Goal: Check status: Check status

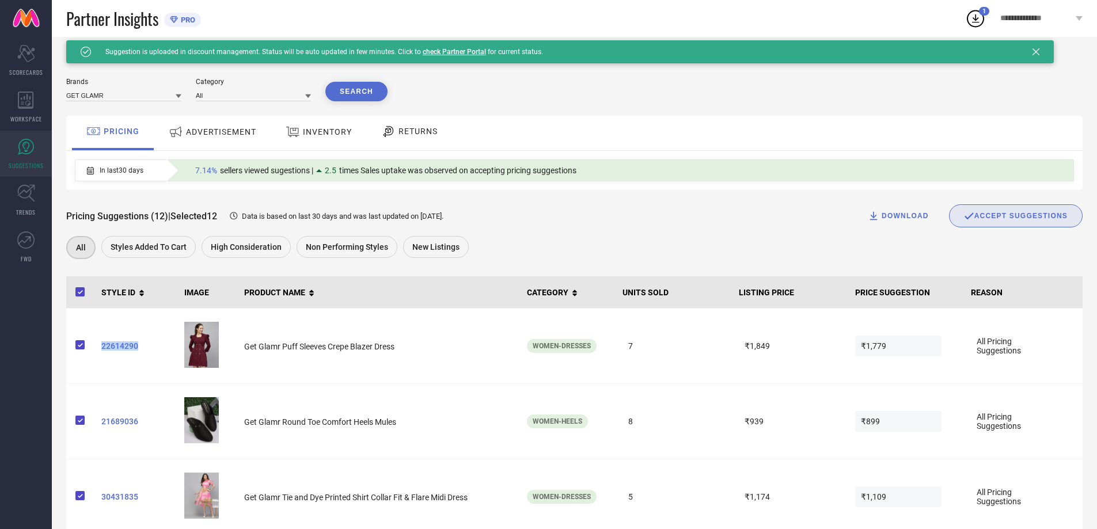
click at [434, 50] on link "check Partner Portal" at bounding box center [454, 52] width 63 height 8
click at [222, 135] on span "ADVERTISEMENT" at bounding box center [221, 131] width 70 height 9
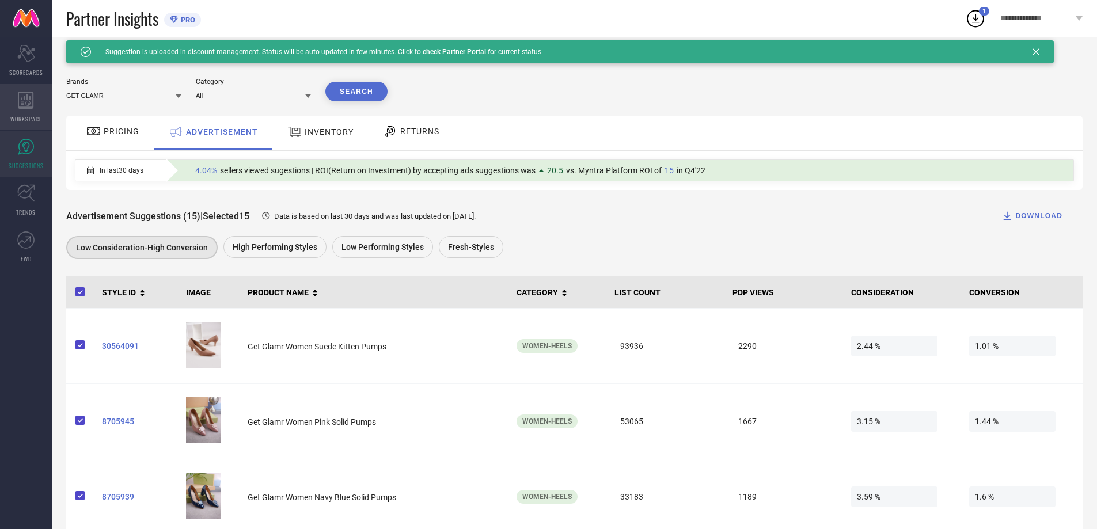
click at [26, 99] on icon at bounding box center [26, 100] width 16 height 17
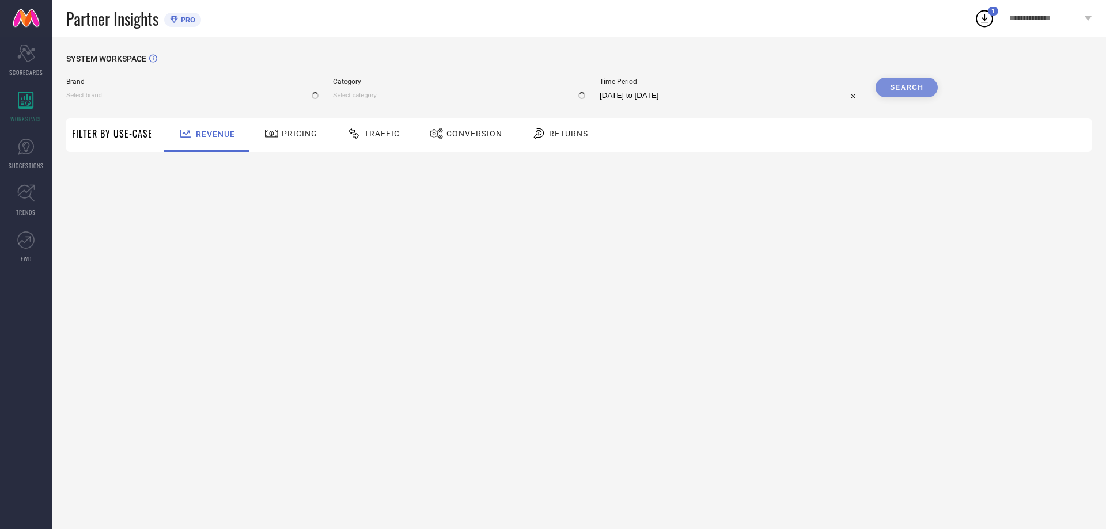
type input "GET GLAMR"
type input "All"
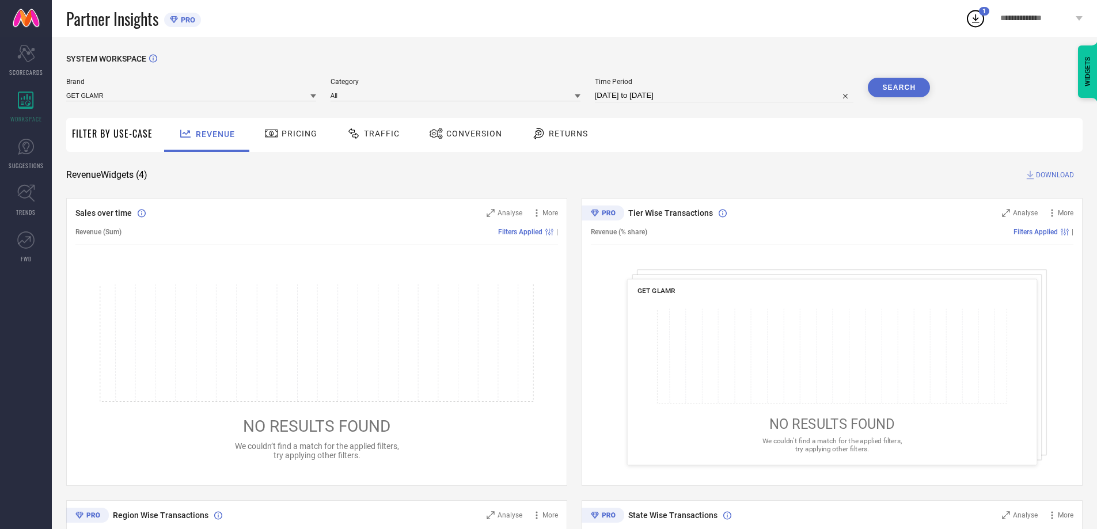
click at [286, 141] on div "Pricing" at bounding box center [290, 134] width 59 height 20
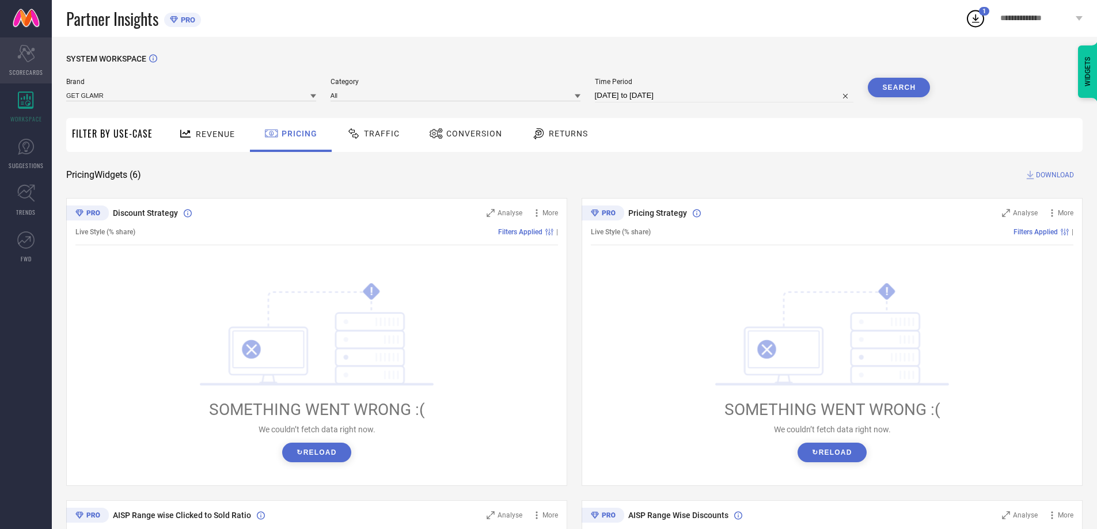
click at [33, 51] on icon "Scorecard" at bounding box center [26, 53] width 18 height 17
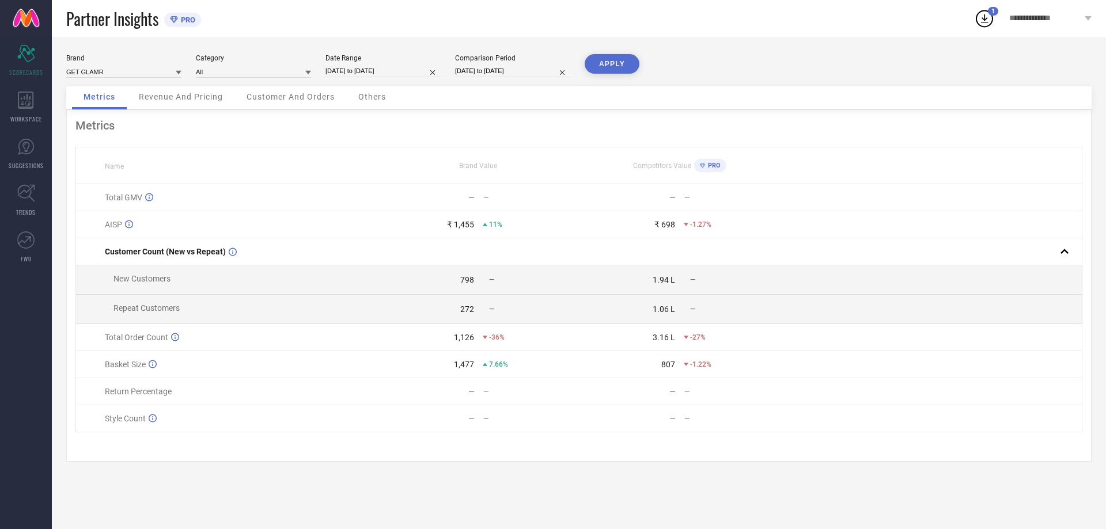
click at [481, 278] on div "798 —" at bounding box center [478, 279] width 200 height 9
click at [579, 280] on td "1.94 L —" at bounding box center [679, 280] width 201 height 29
click at [193, 100] on span "Revenue And Pricing" at bounding box center [181, 96] width 84 height 9
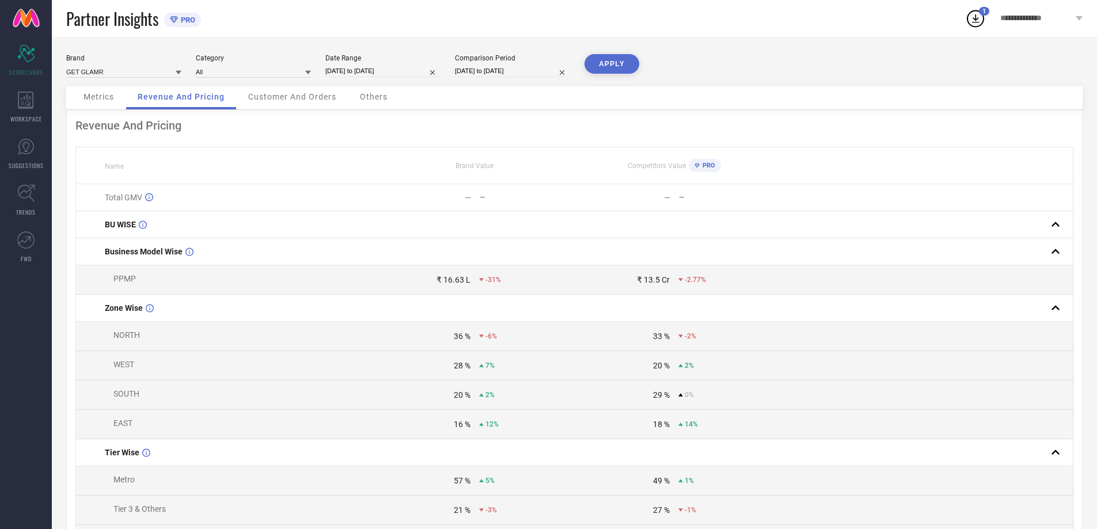
click at [311, 96] on span "Customer And Orders" at bounding box center [292, 96] width 88 height 9
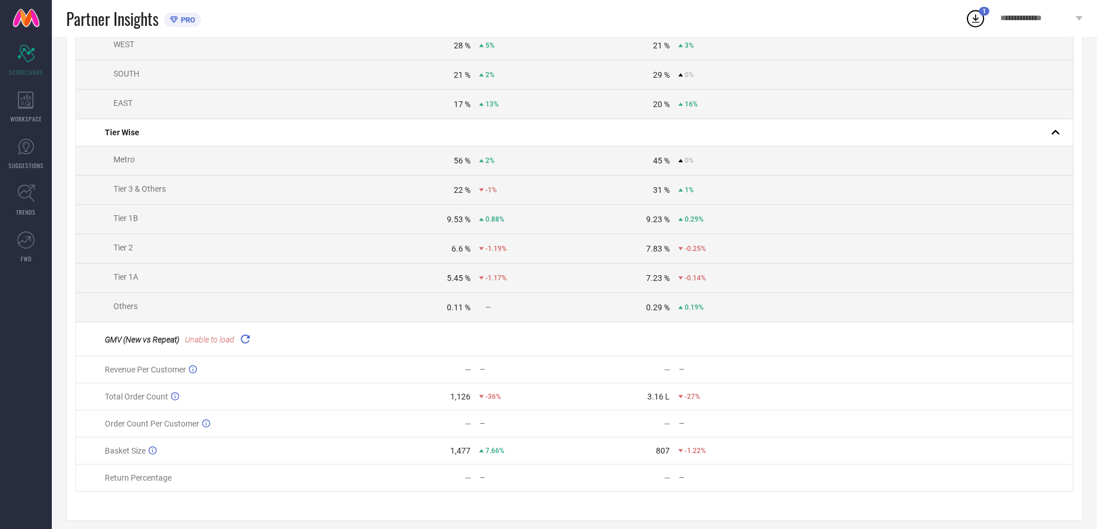
scroll to position [317, 0]
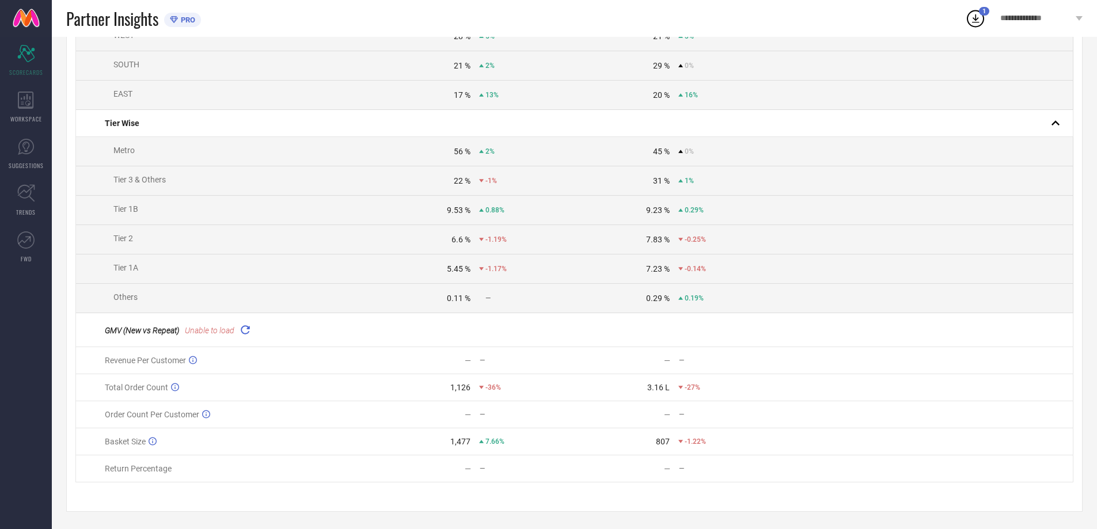
click at [238, 328] on div "GMV (New vs Repeat) Unable to load" at bounding box center [240, 330] width 270 height 16
click at [247, 327] on icon at bounding box center [244, 329] width 13 height 13
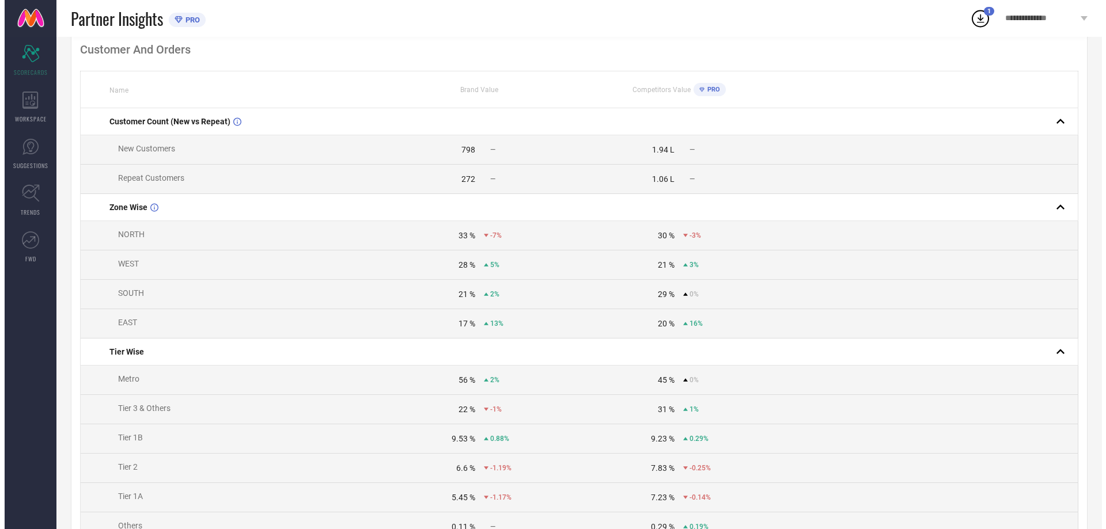
scroll to position [0, 0]
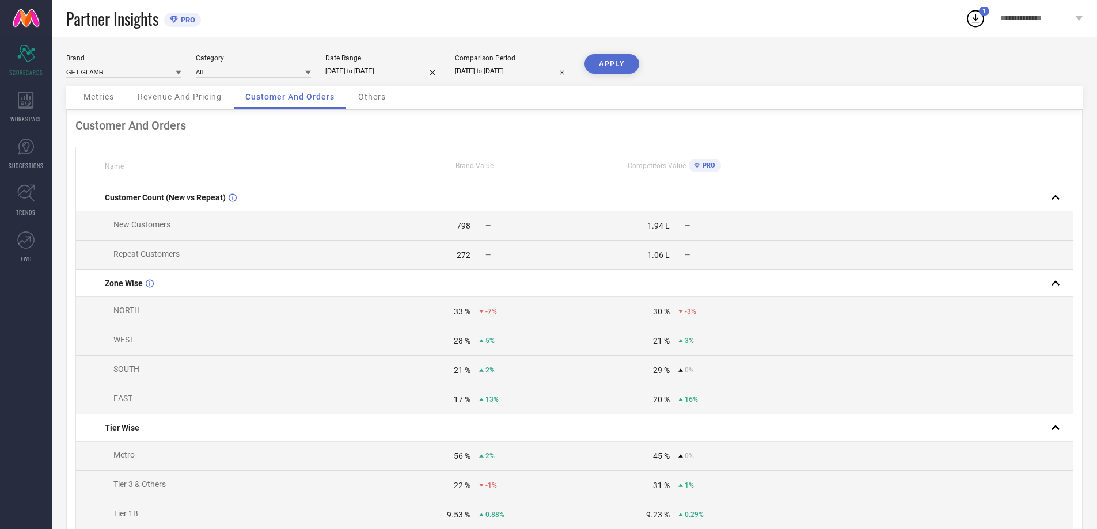
click at [380, 98] on span "Others" at bounding box center [372, 96] width 28 height 9
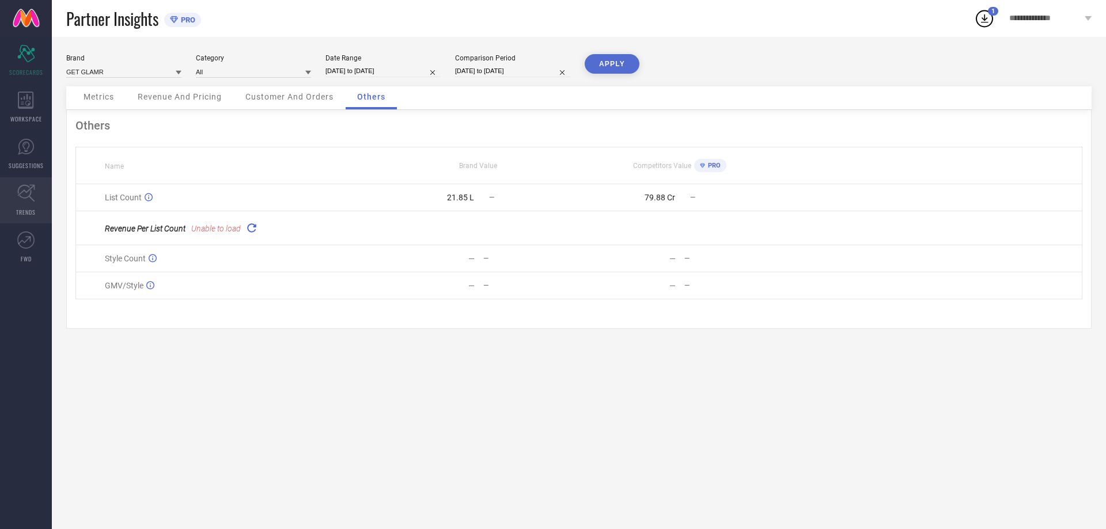
click at [18, 195] on icon at bounding box center [26, 193] width 18 height 18
